Goal: Task Accomplishment & Management: Use online tool/utility

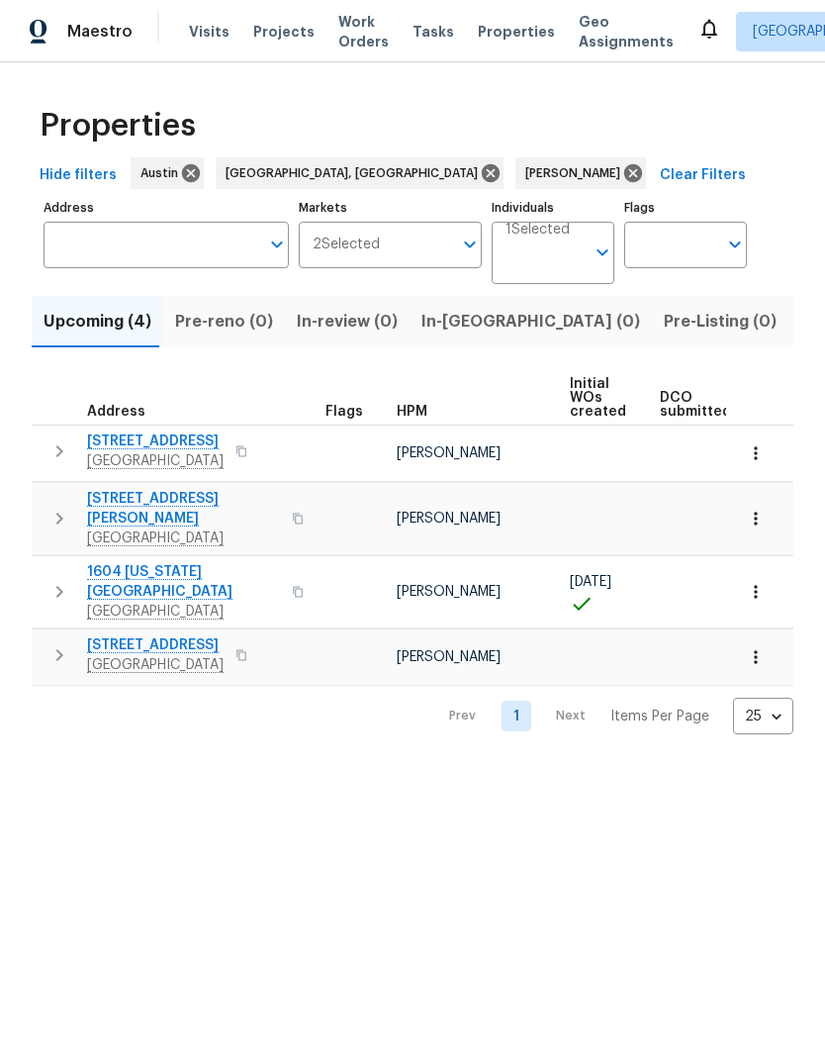
click at [801, 319] on span "Listed (13)" at bounding box center [841, 322] width 81 height 28
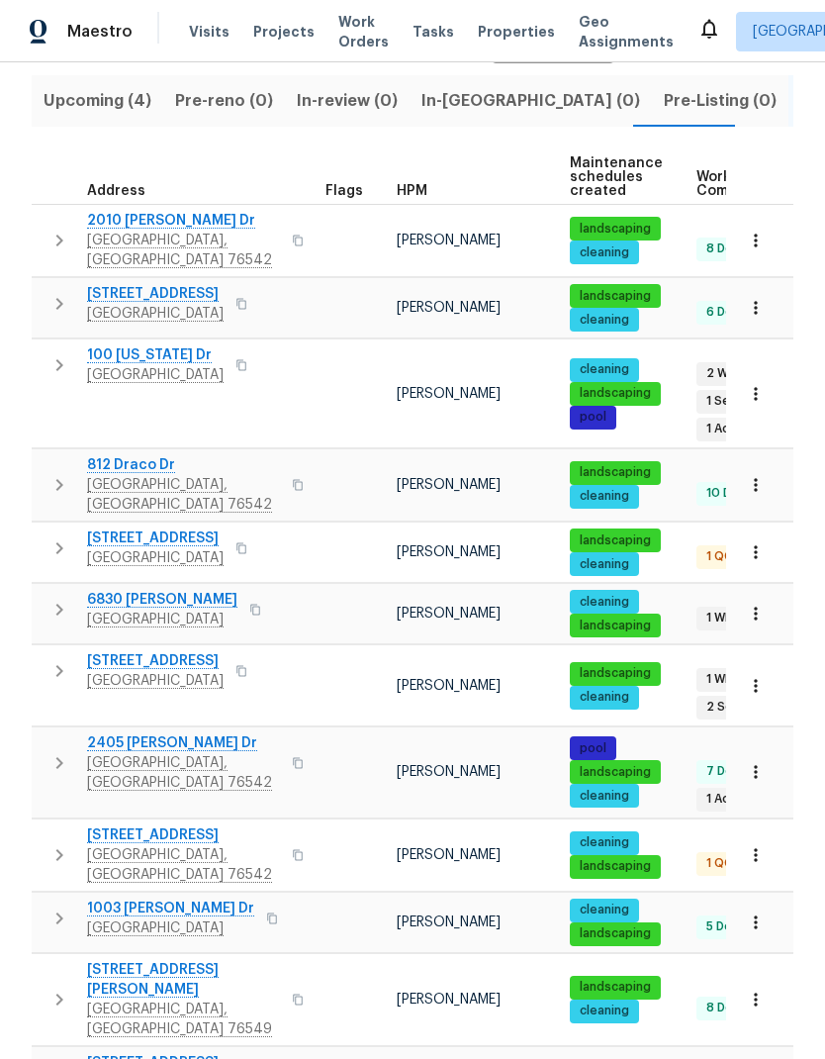
scroll to position [221, 0]
click at [185, 528] on span "[STREET_ADDRESS]" at bounding box center [155, 538] width 137 height 20
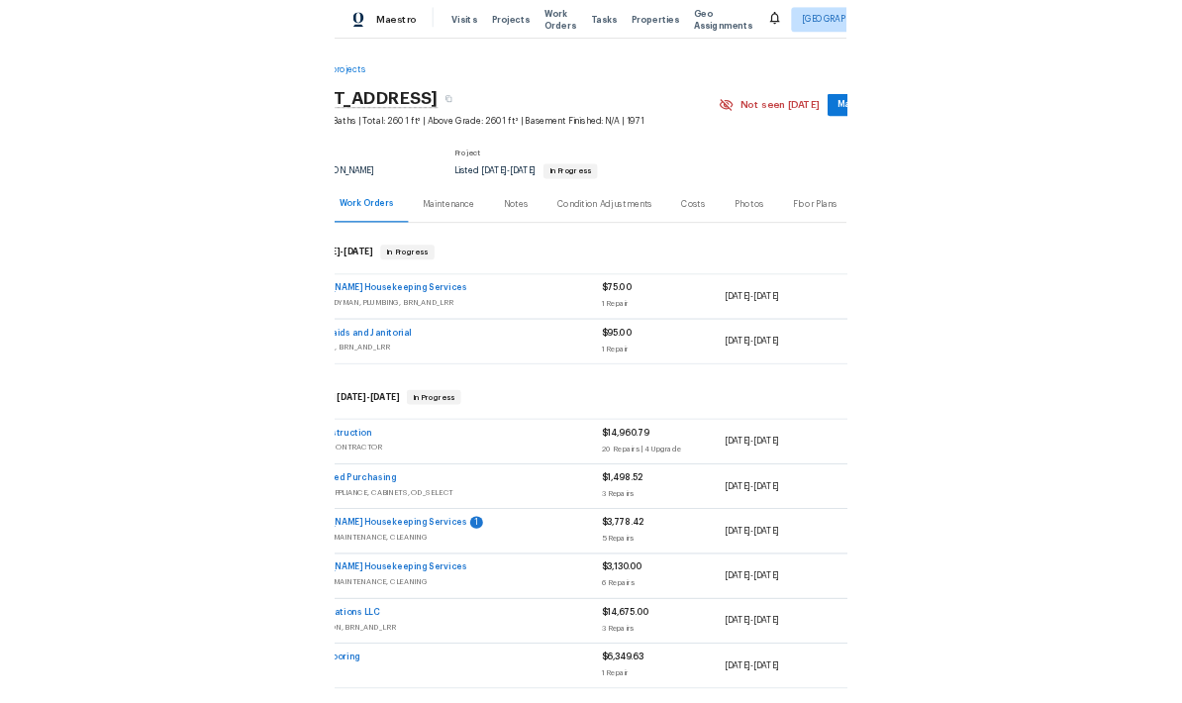
scroll to position [0, 98]
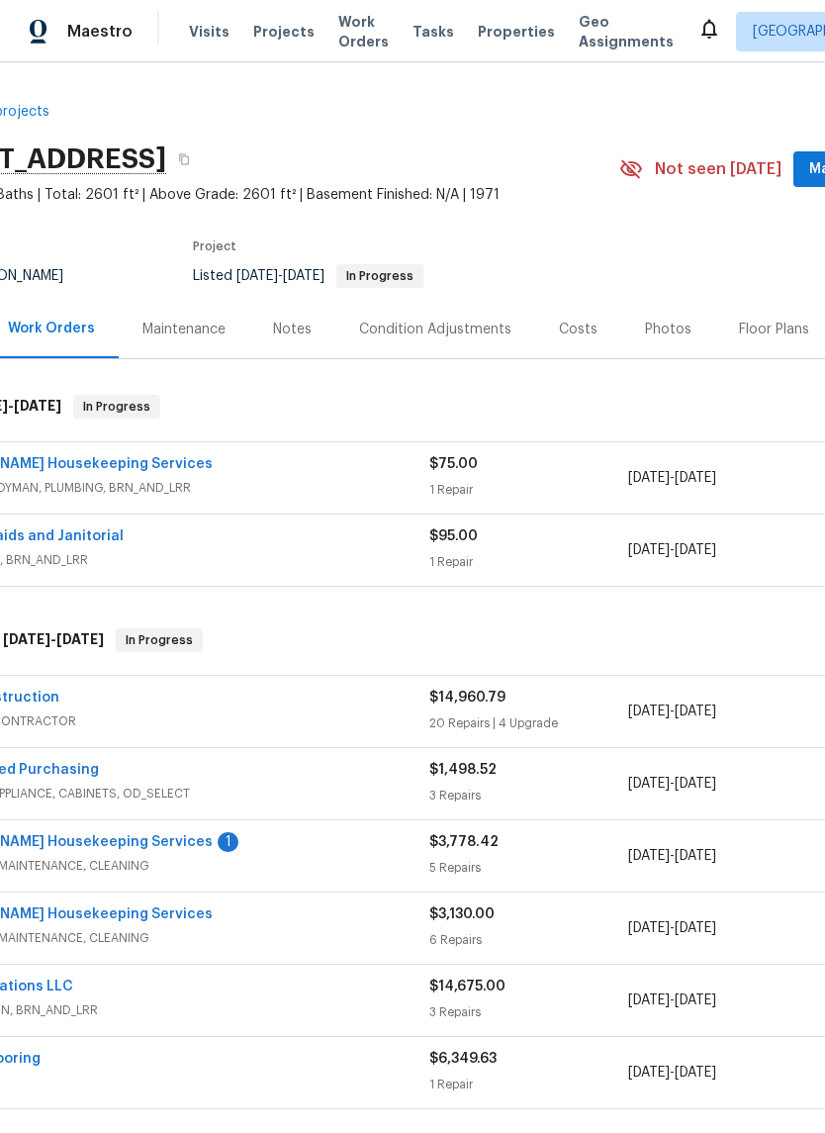
click at [220, 476] on div "Arelis Housekeeping Services" at bounding box center [181, 466] width 497 height 24
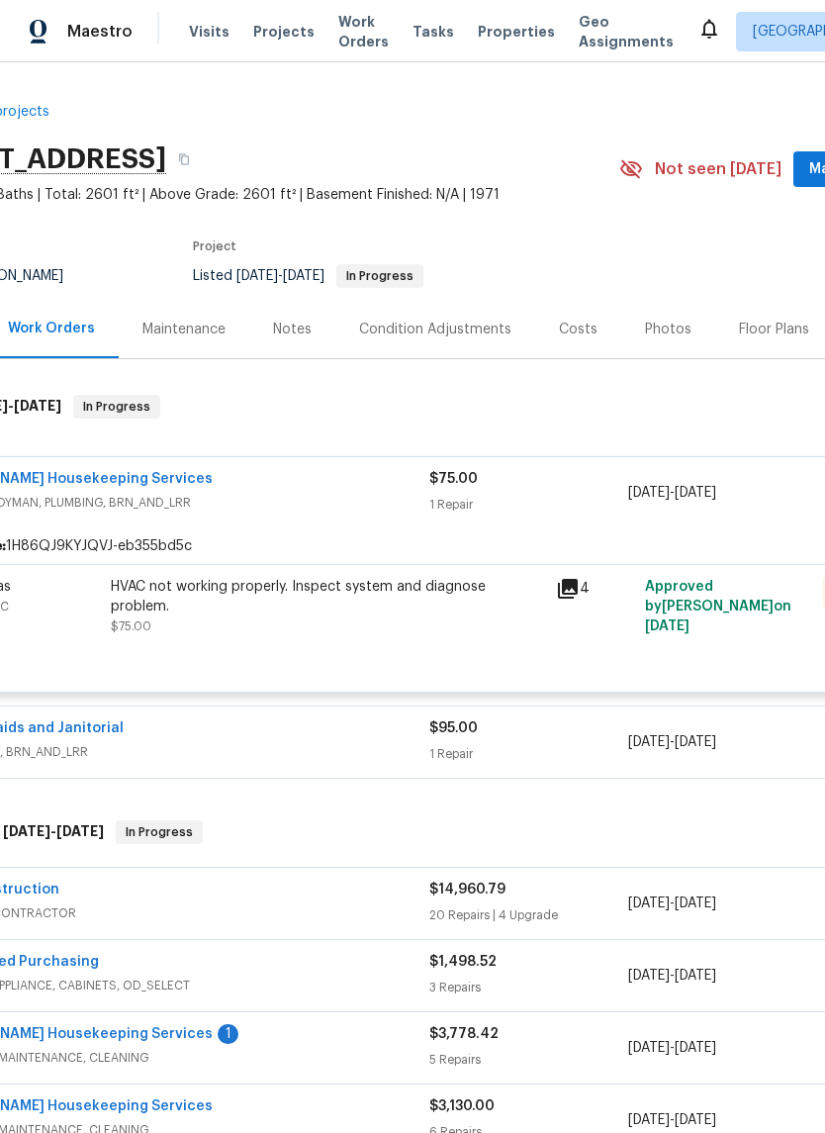
click at [82, 476] on link "Arelis Housekeeping Services" at bounding box center [73, 479] width 280 height 14
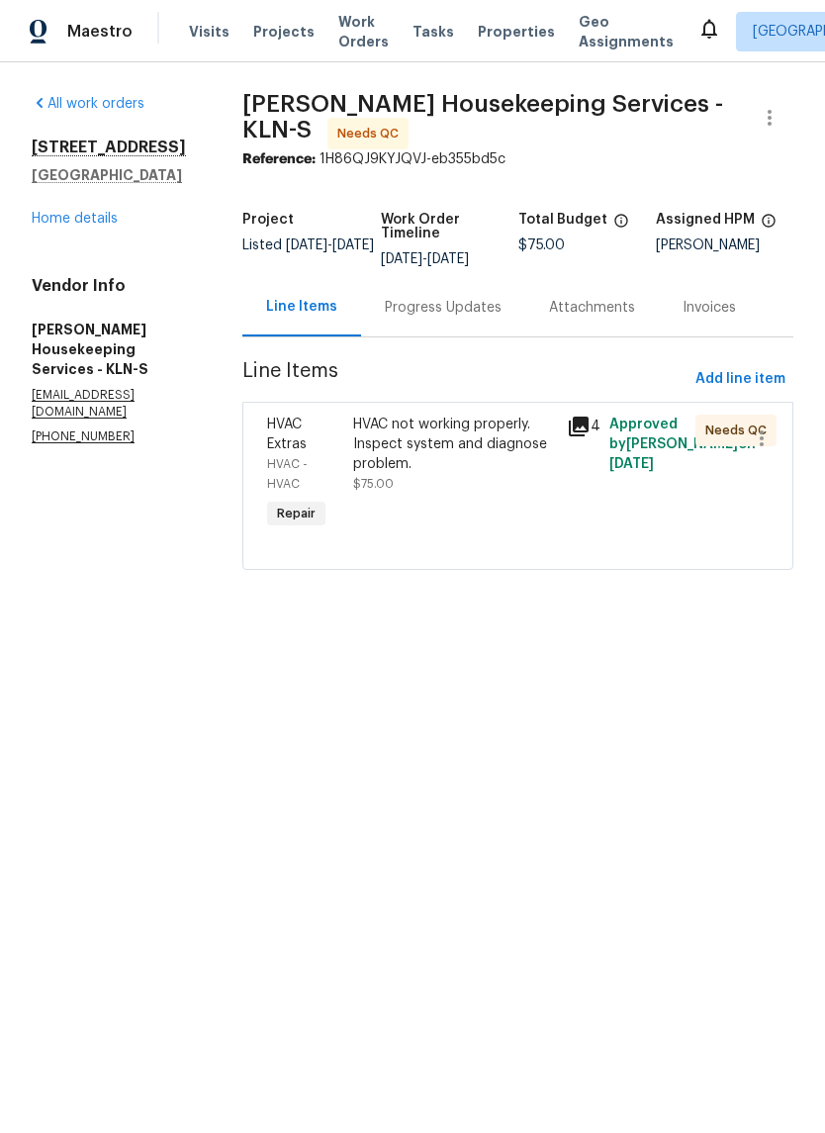
click at [461, 466] on div "HVAC not working properly. Inspect system and diagnose problem." at bounding box center [454, 444] width 202 height 59
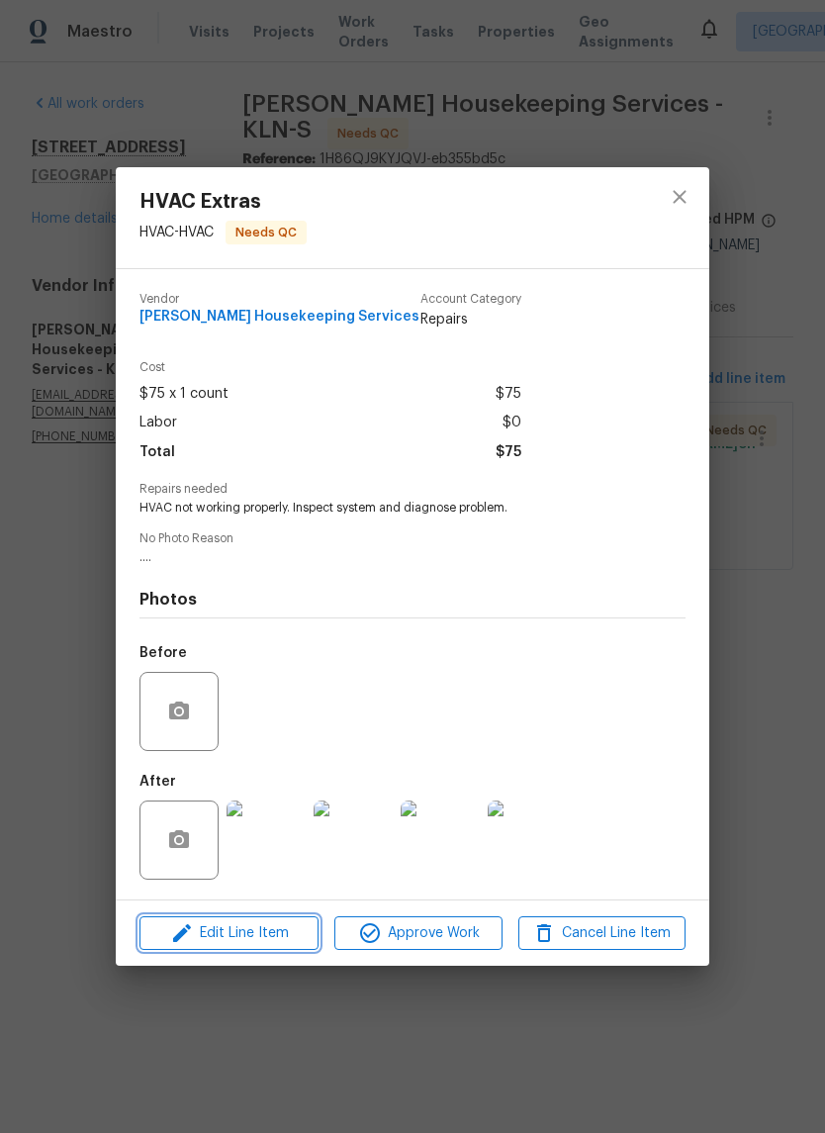
click at [266, 936] on span "Edit Line Item" at bounding box center [228, 933] width 167 height 25
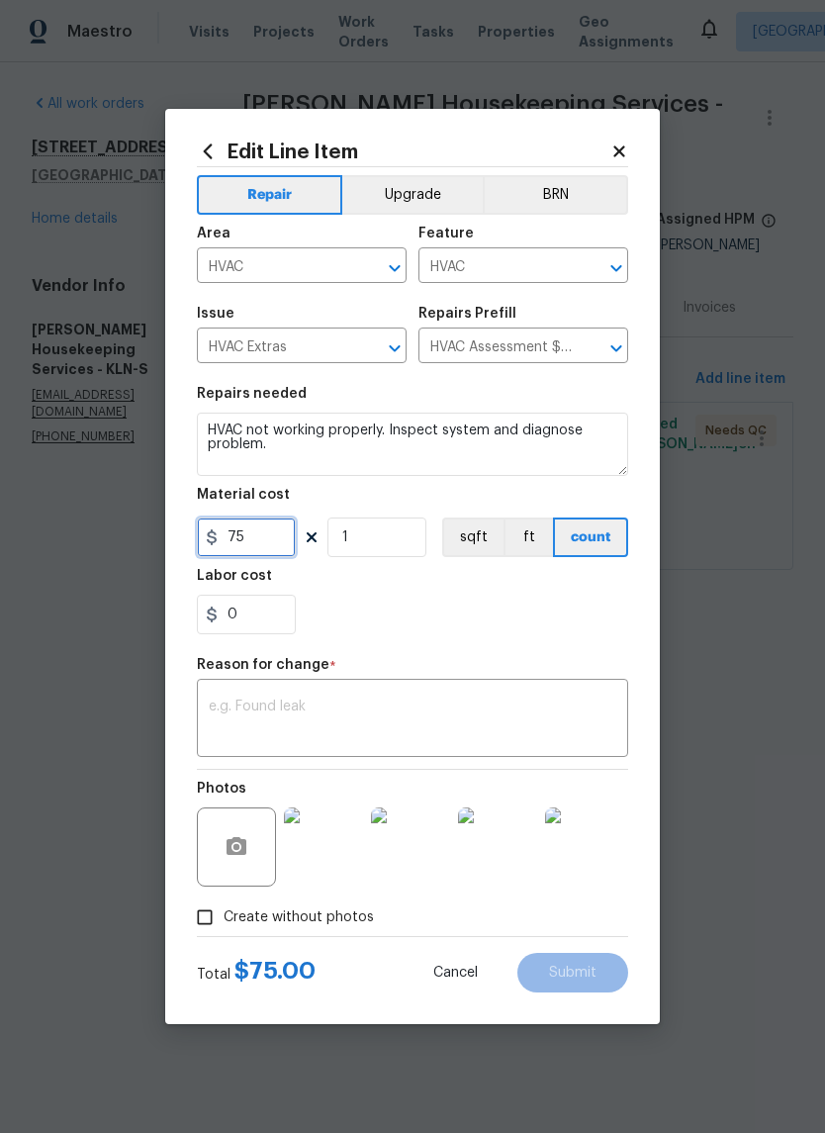
click at [265, 536] on input "75" at bounding box center [246, 538] width 99 height 40
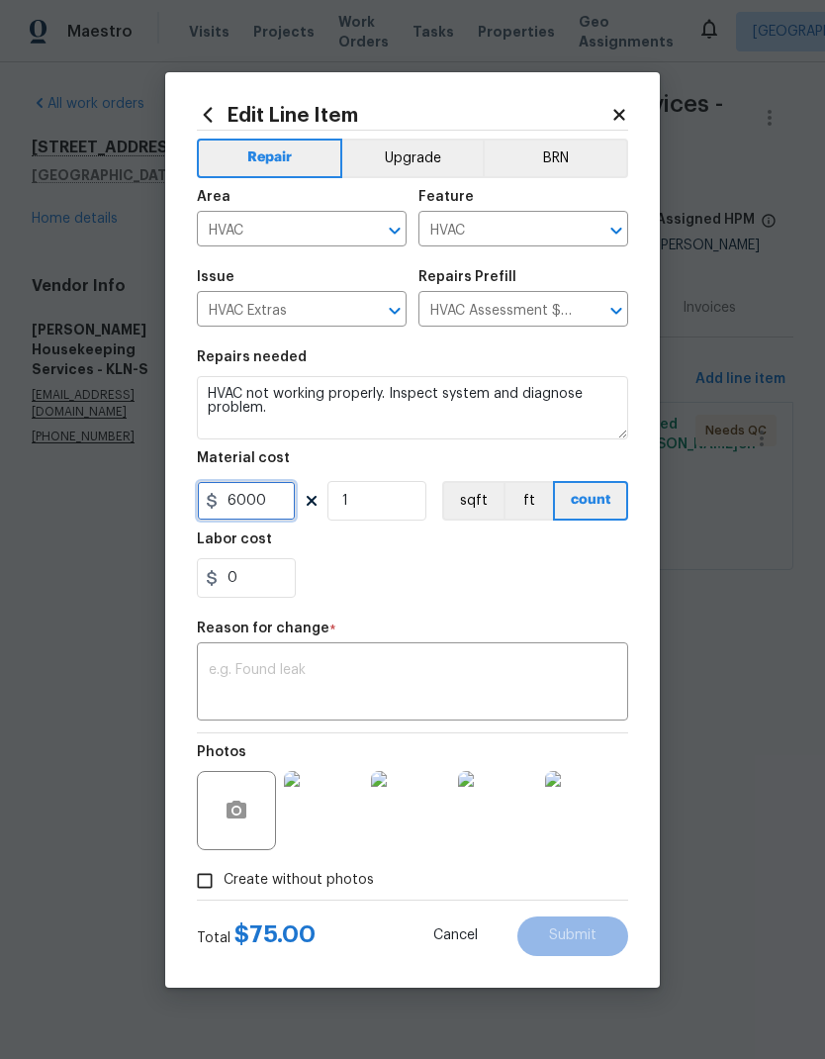
type input "6000"
click at [470, 584] on div "0" at bounding box center [412, 578] width 431 height 40
click at [356, 677] on textarea at bounding box center [413, 684] width 408 height 42
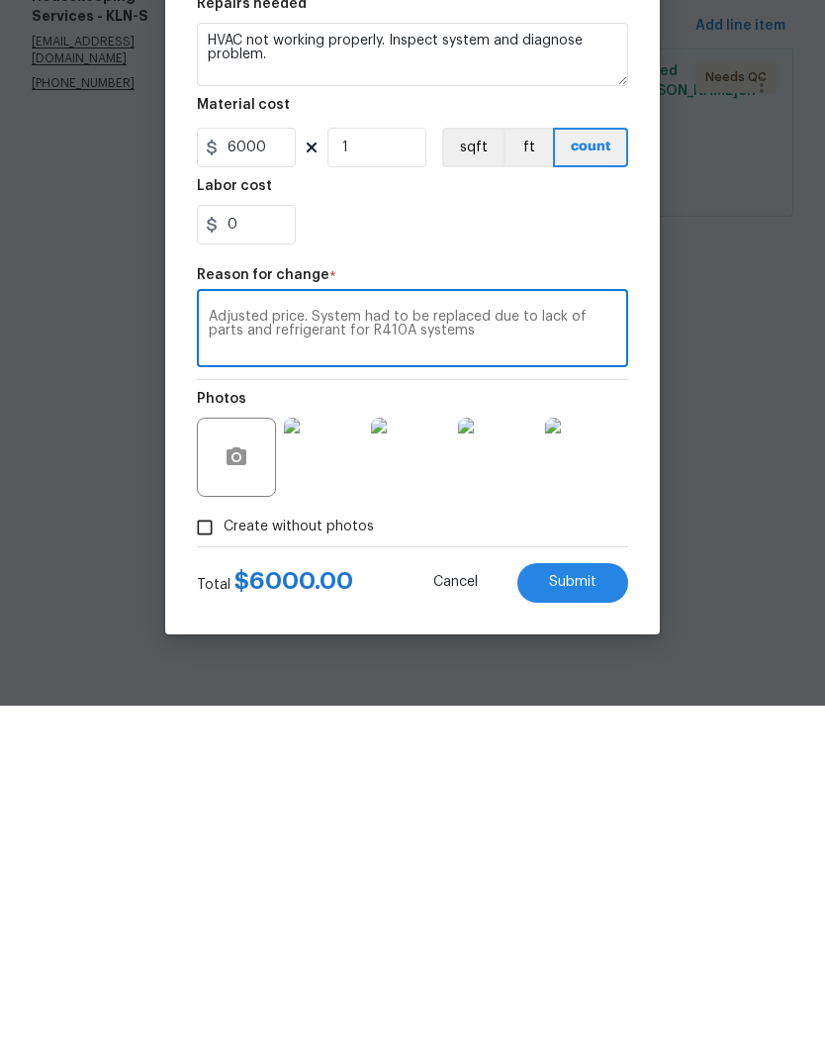
type textarea "Adjusted price. System had to be replaced due to lack of parts and refrigerant …"
click at [571, 558] on div "0" at bounding box center [412, 578] width 431 height 40
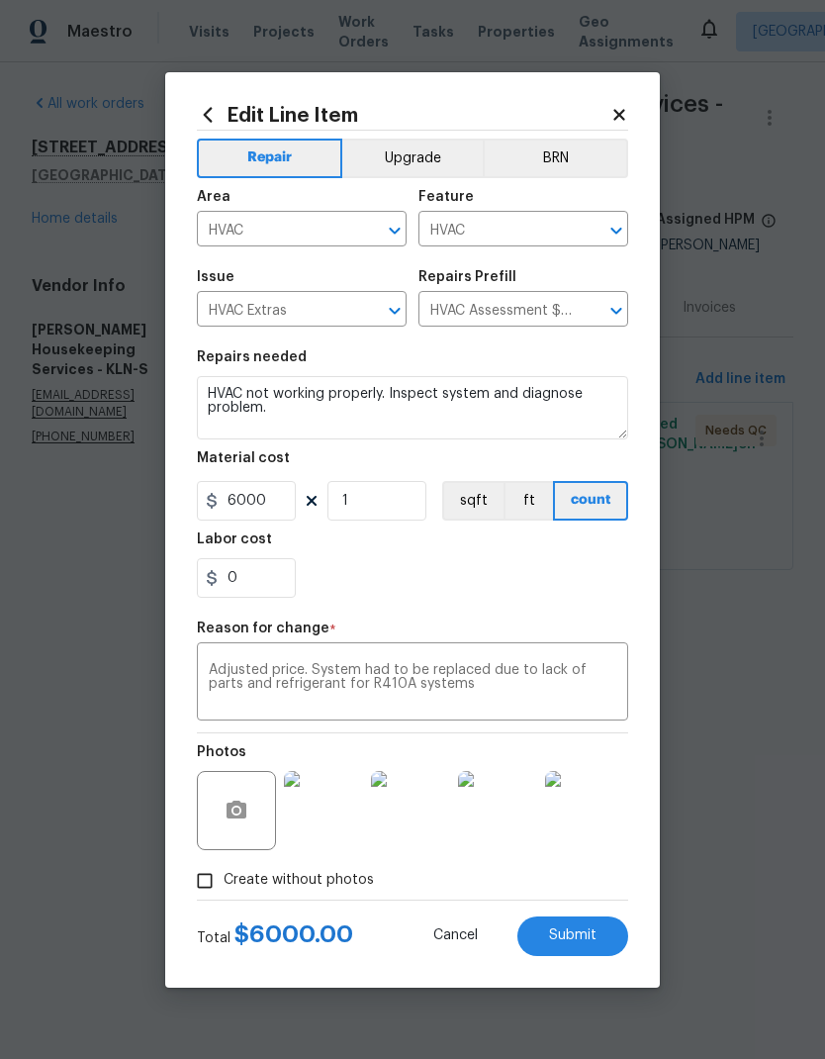
click at [575, 931] on span "Submit" at bounding box center [573, 935] width 48 height 15
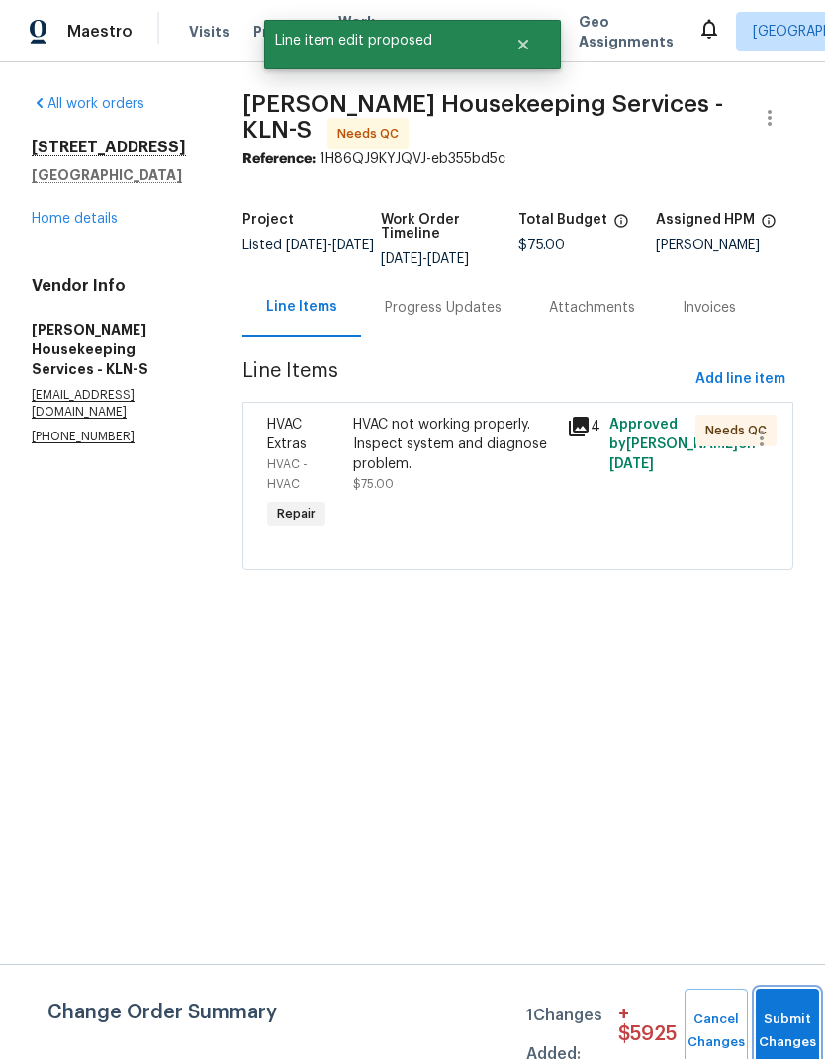
click at [793, 1019] on button "Submit Changes" at bounding box center [787, 1031] width 63 height 85
